Goal: Transaction & Acquisition: Purchase product/service

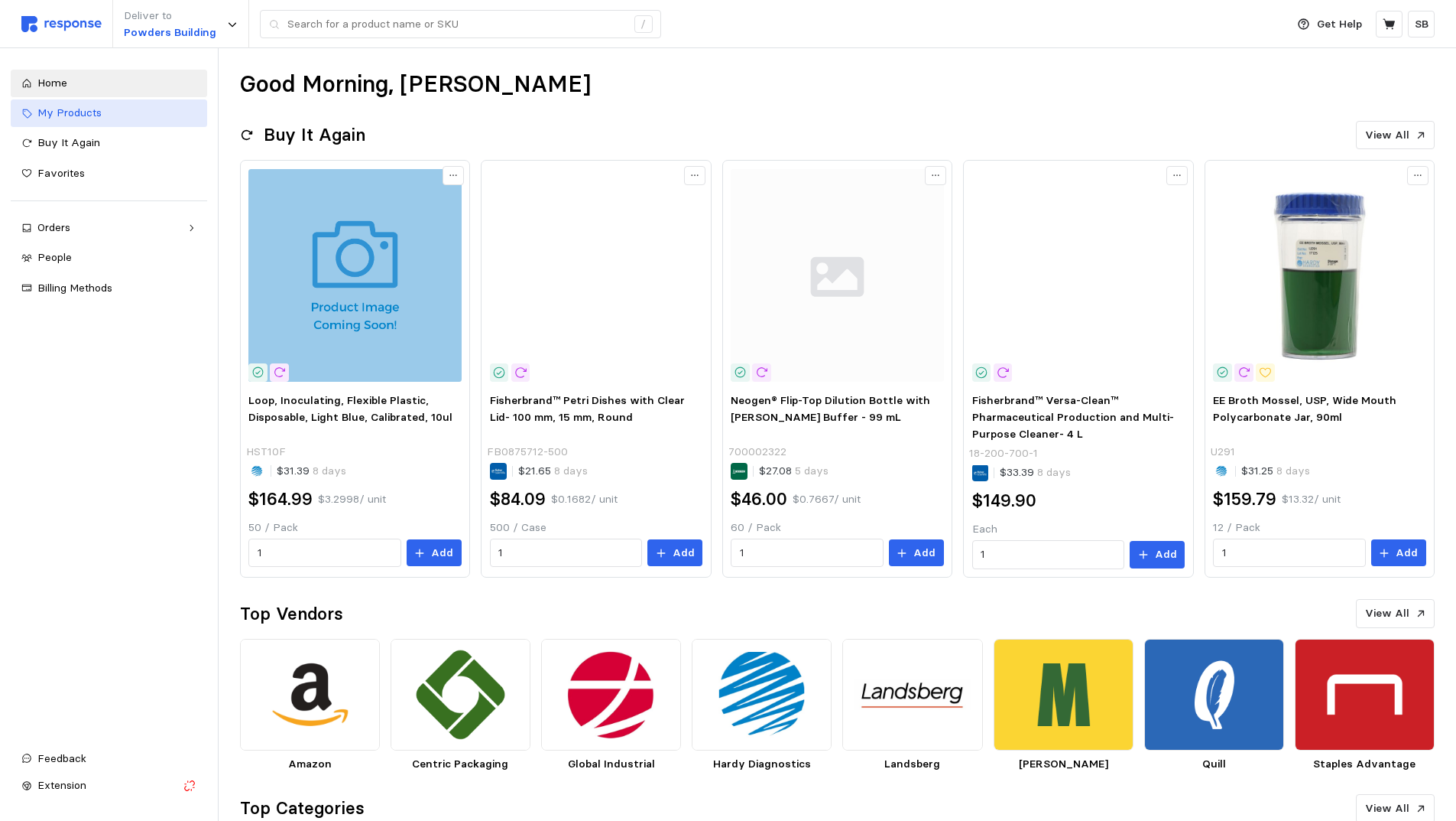
click at [75, 113] on span "My Products" at bounding box center [70, 112] width 64 height 14
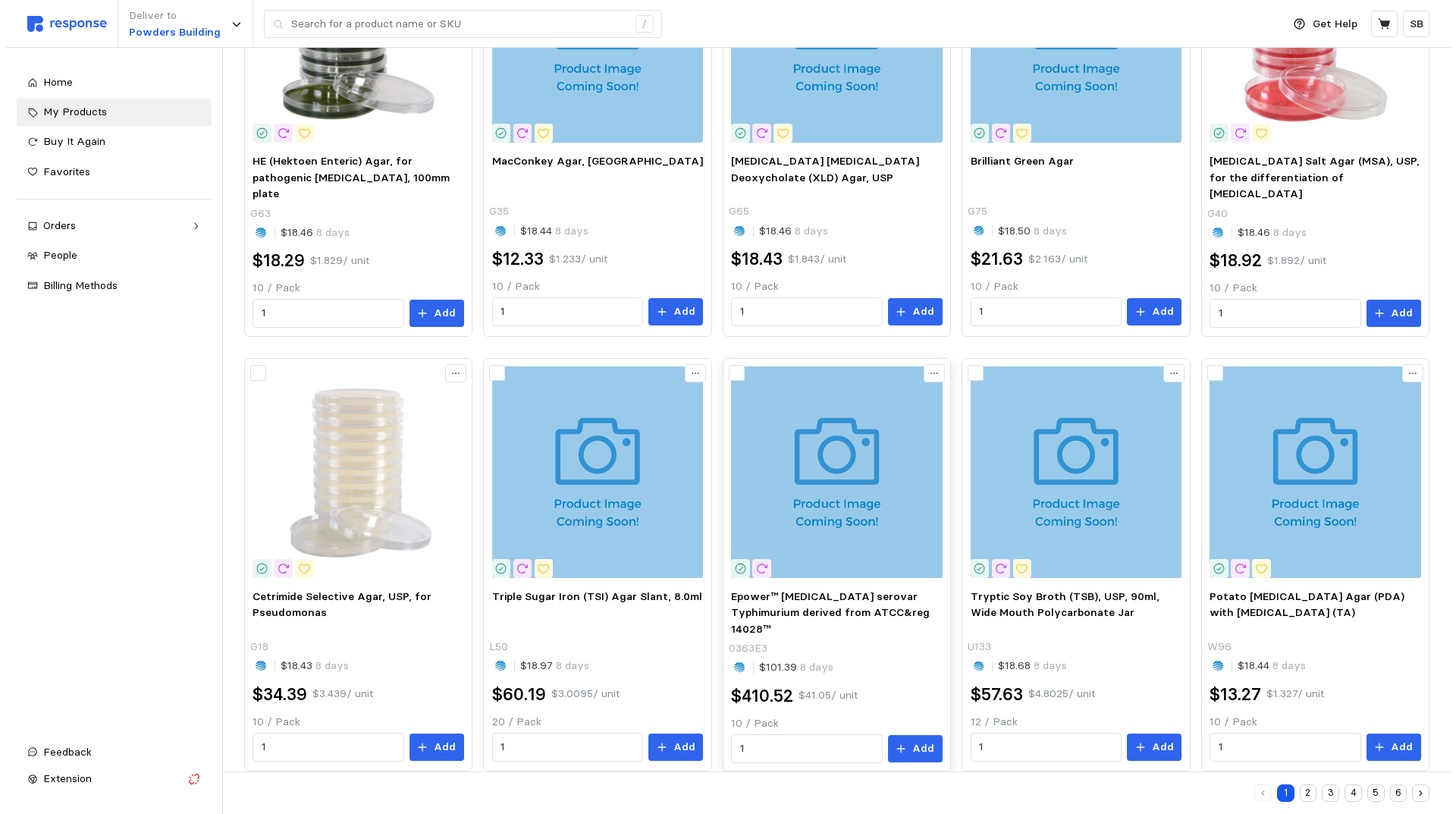
scroll to position [703, 0]
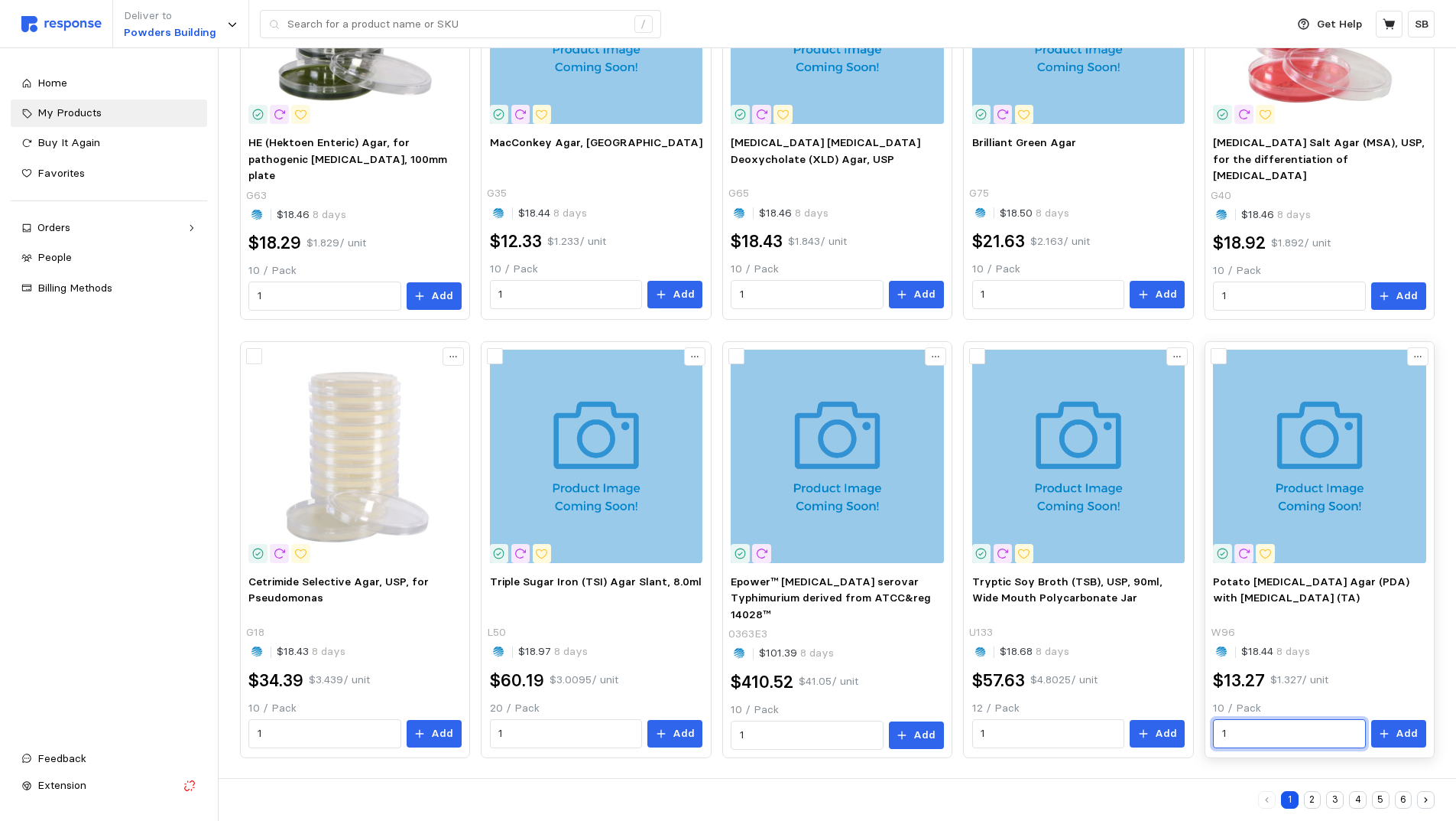
click at [1254, 727] on input "1" at bounding box center [1289, 733] width 134 height 27
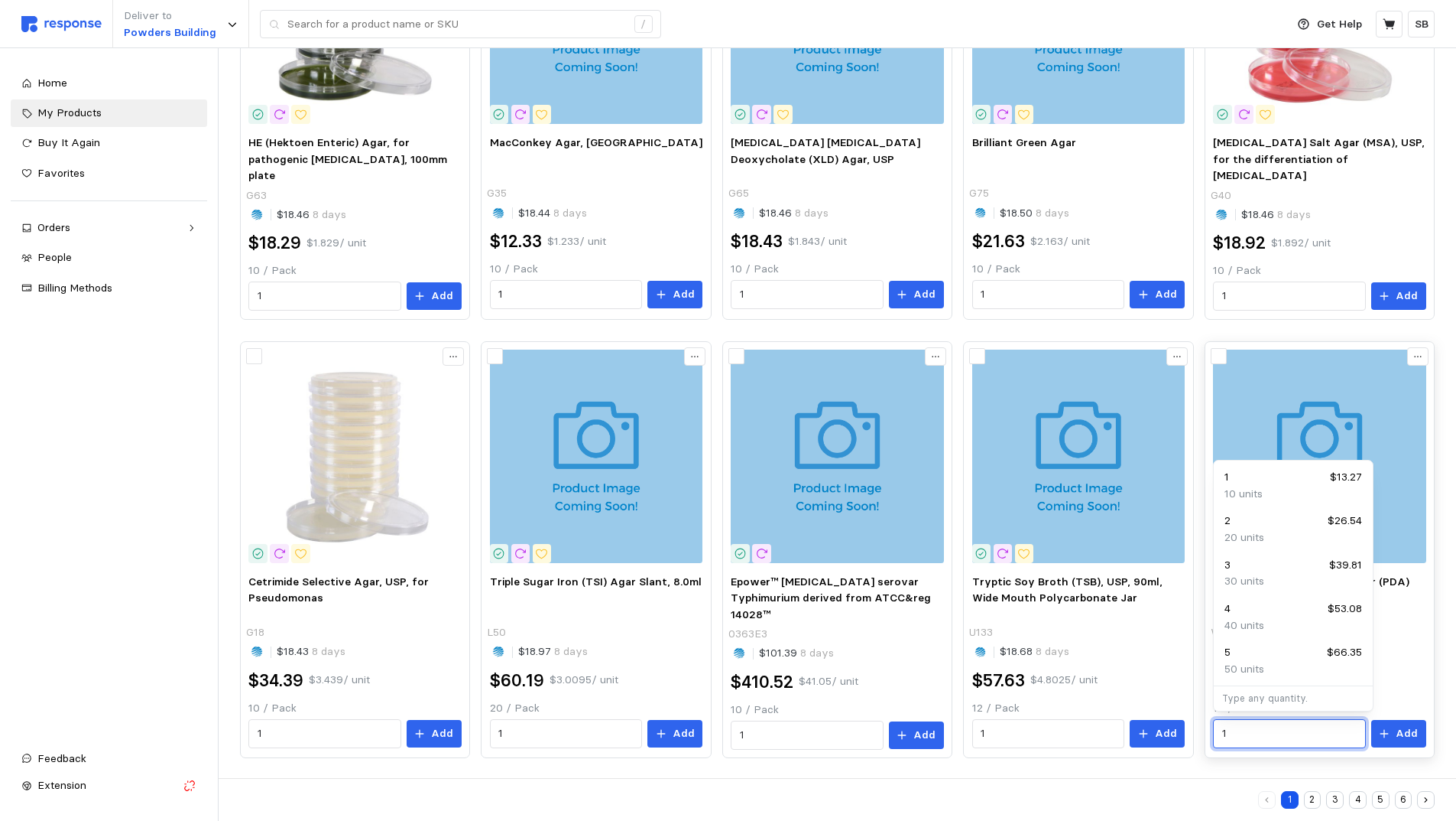
drag, startPoint x: 1254, startPoint y: 727, endPoint x: 1217, endPoint y: 725, distance: 37.1
click at [1217, 725] on div "1" at bounding box center [1289, 733] width 152 height 29
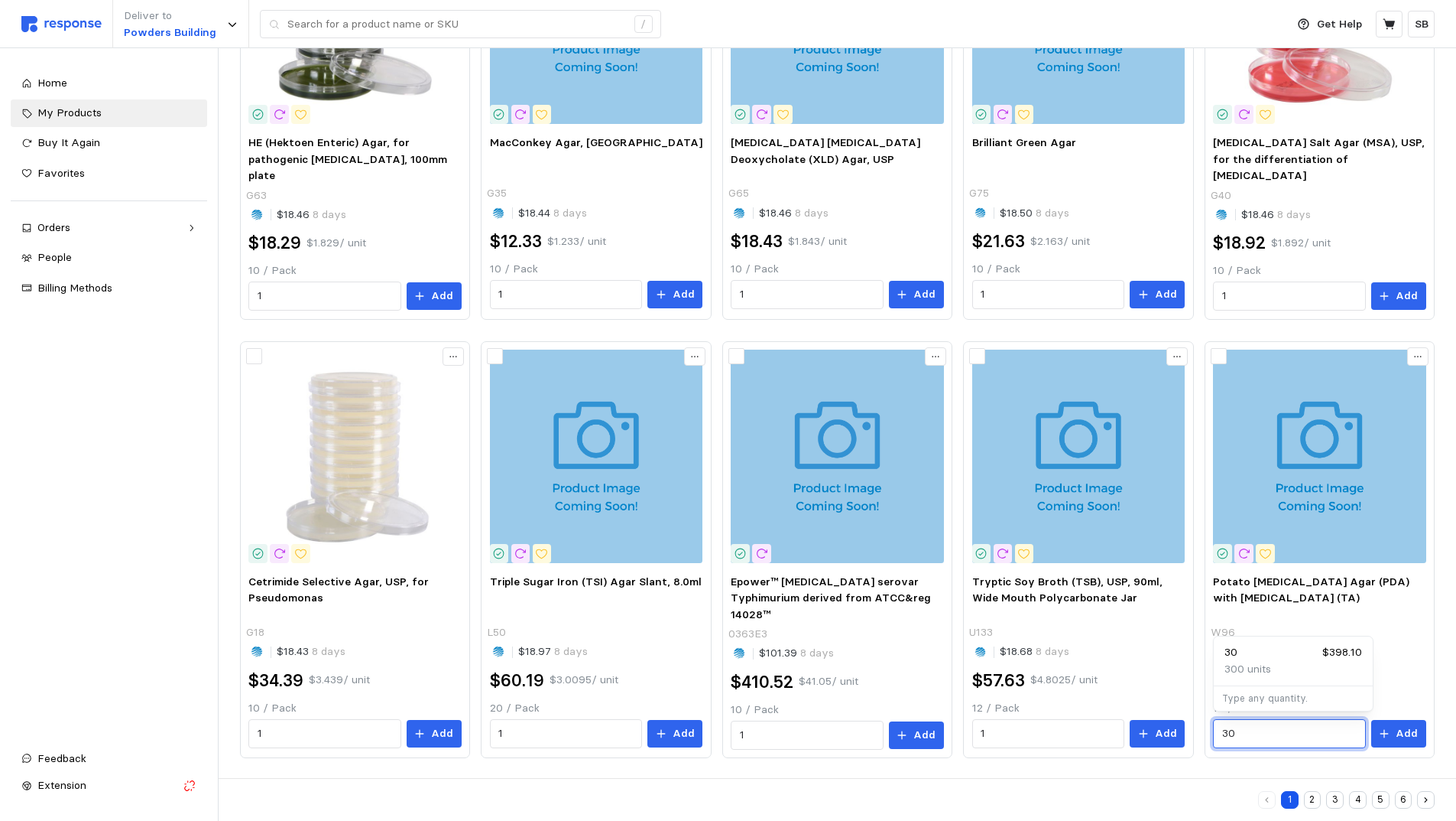
click at [1261, 655] on div "30 $398.10" at bounding box center [1294, 653] width 138 height 17
type input "30"
click at [1397, 731] on button "Add" at bounding box center [1398, 733] width 55 height 27
click at [1388, 25] on icon at bounding box center [1388, 23] width 12 height 10
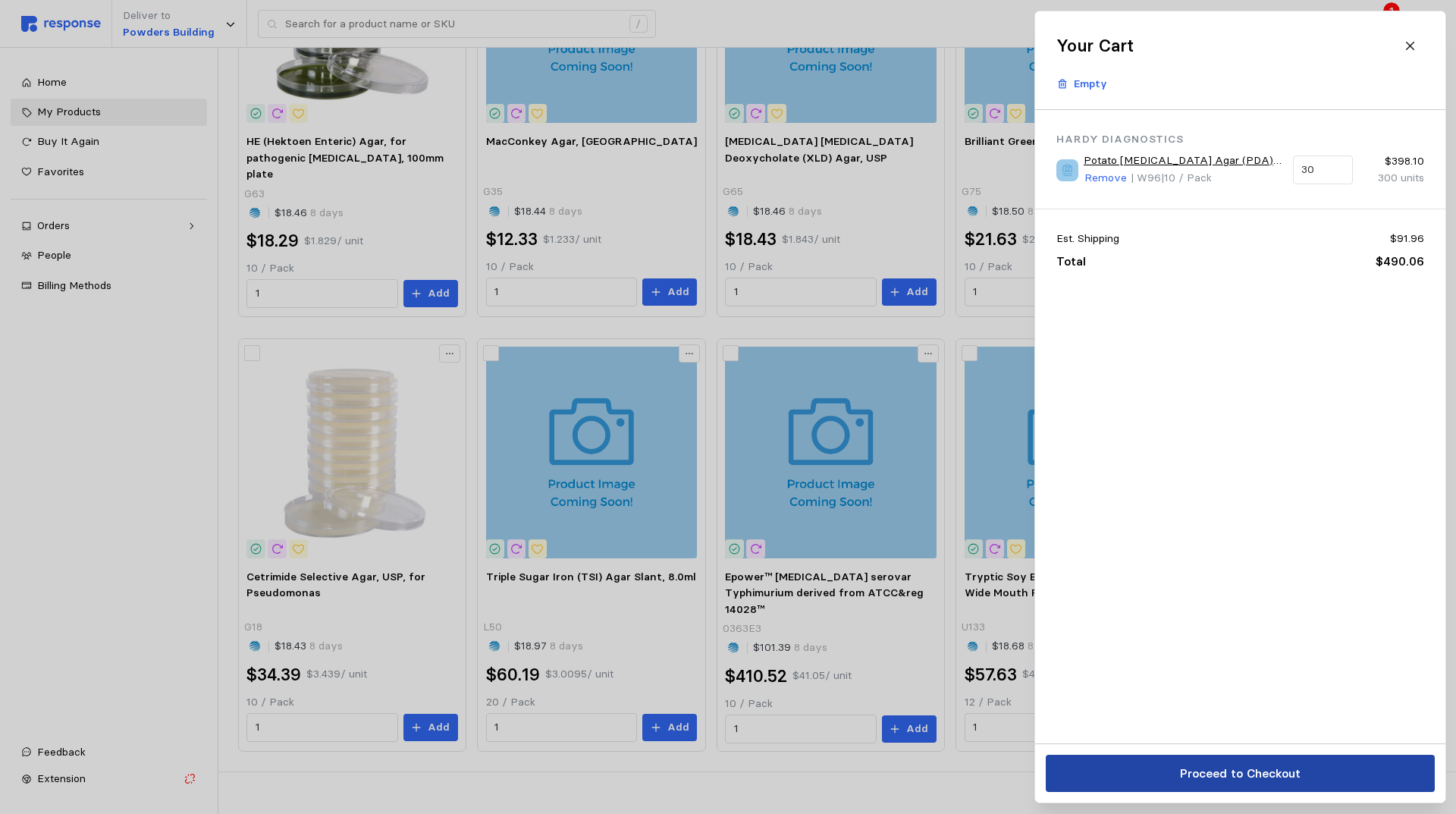
click at [1215, 774] on p "Proceed to Checkout" at bounding box center [1240, 773] width 121 height 19
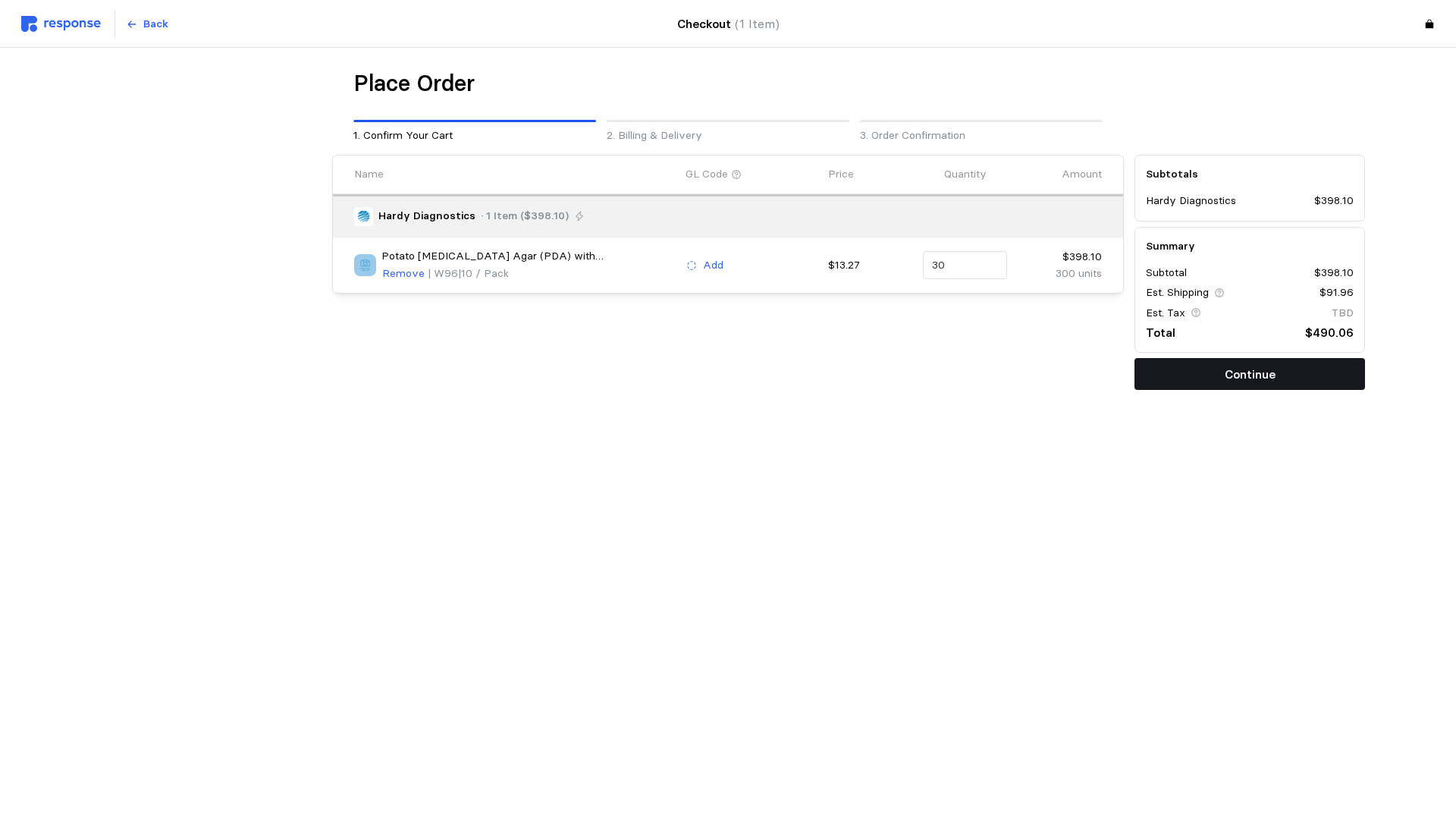
click at [1250, 377] on p "Continue" at bounding box center [1250, 374] width 51 height 19
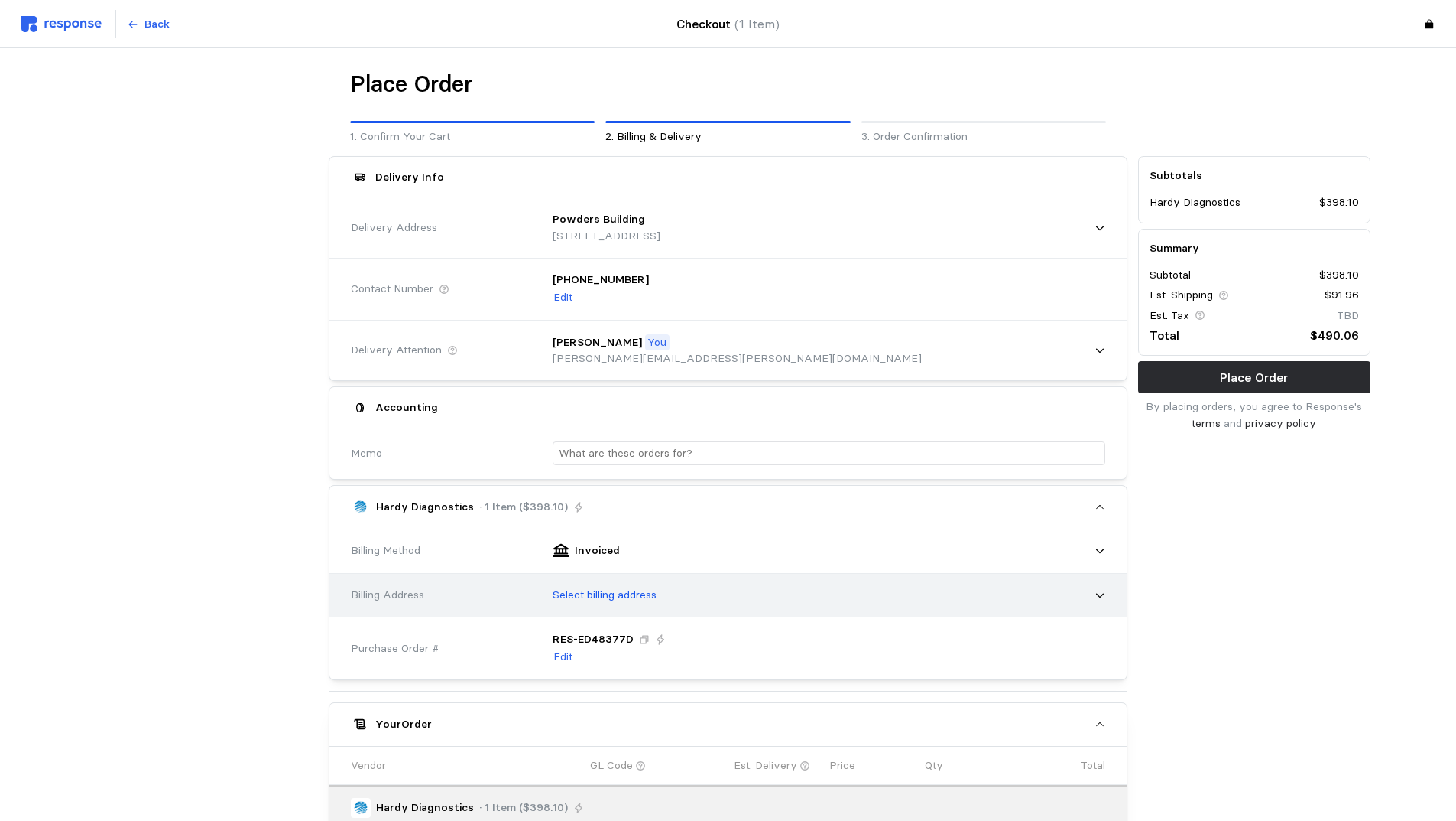
click at [1013, 602] on div "Select billing address" at bounding box center [823, 595] width 564 height 38
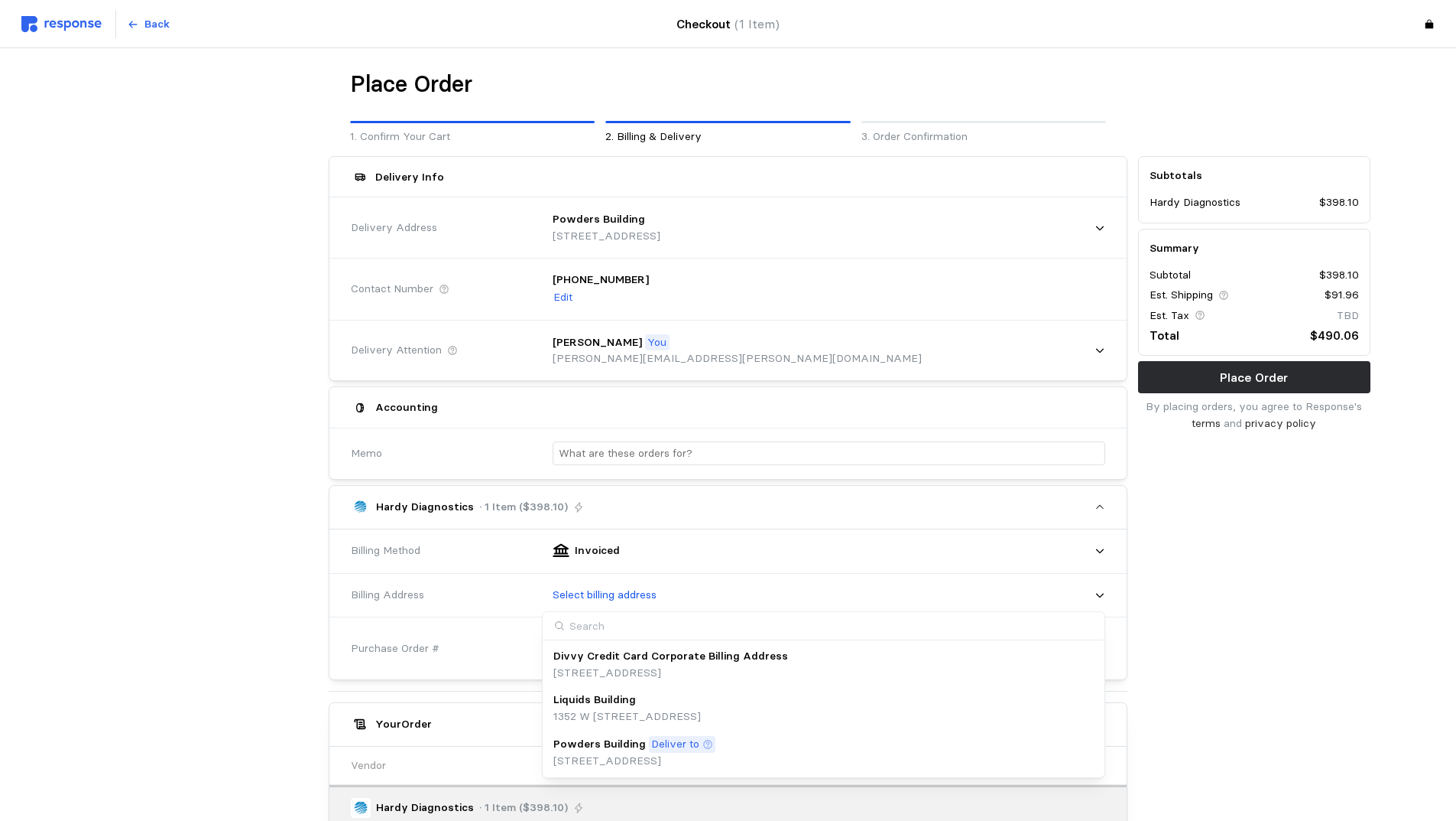
click at [810, 756] on div "Powders Building Deliver to [STREET_ADDRESS]" at bounding box center [823, 752] width 540 height 33
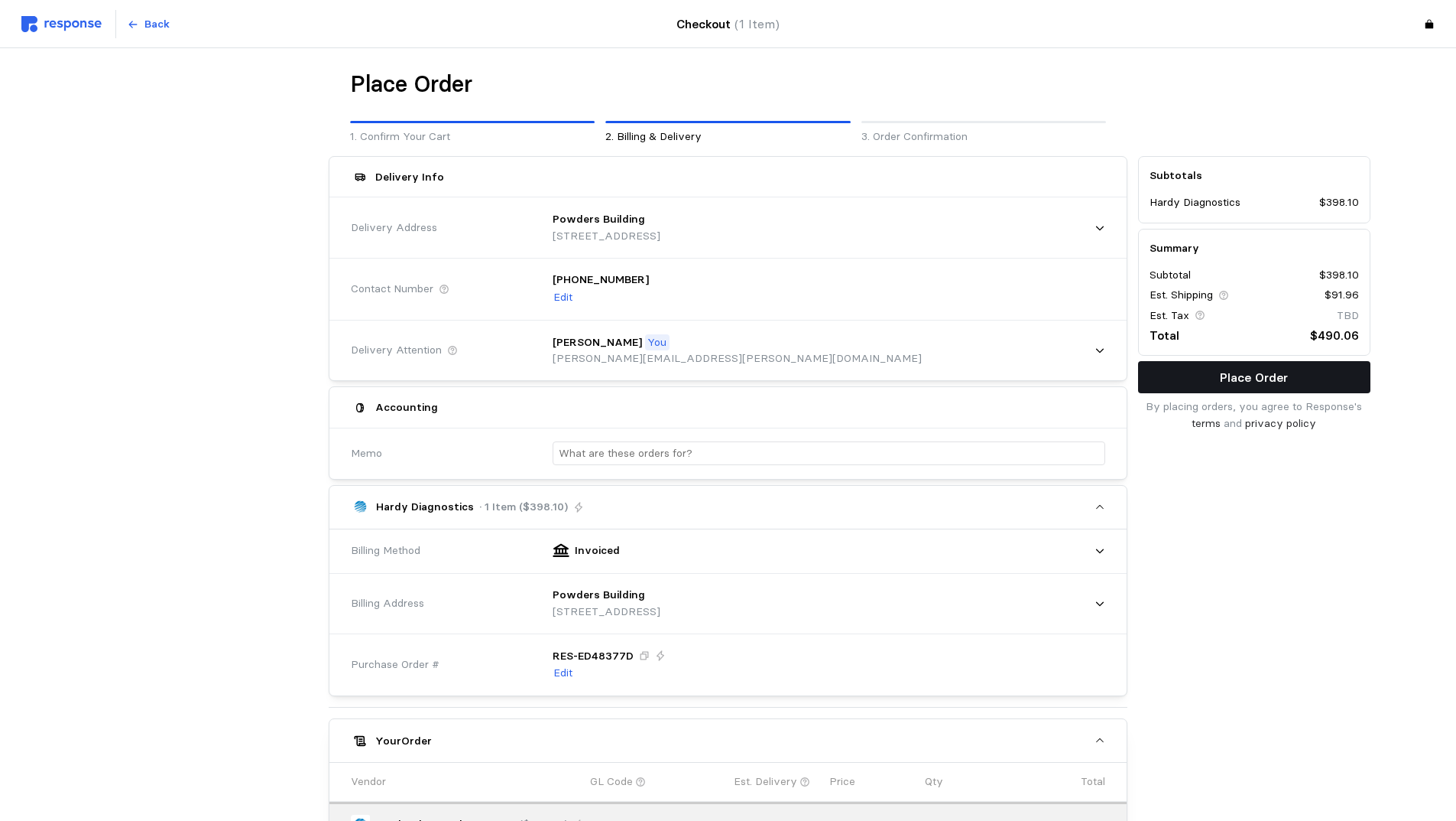
click at [1250, 379] on p "Place Order" at bounding box center [1254, 377] width 68 height 19
